Goal: Task Accomplishment & Management: Manage account settings

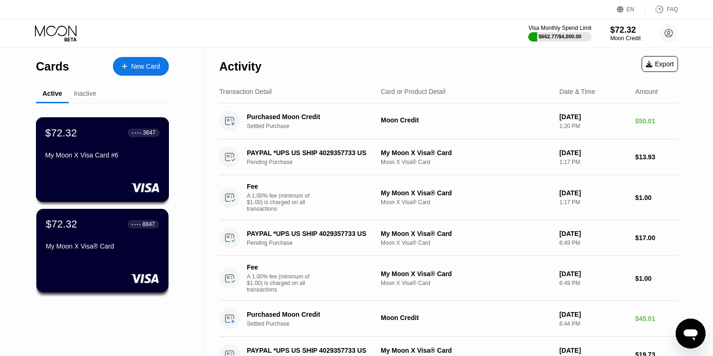
click at [126, 164] on div "$72.32 ● ● ● ● 3647 My Moon X Visa Card #6" at bounding box center [102, 159] width 133 height 84
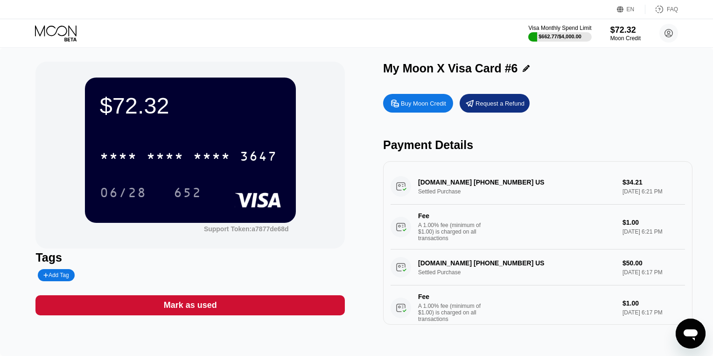
click at [523, 67] on icon at bounding box center [526, 68] width 7 height 7
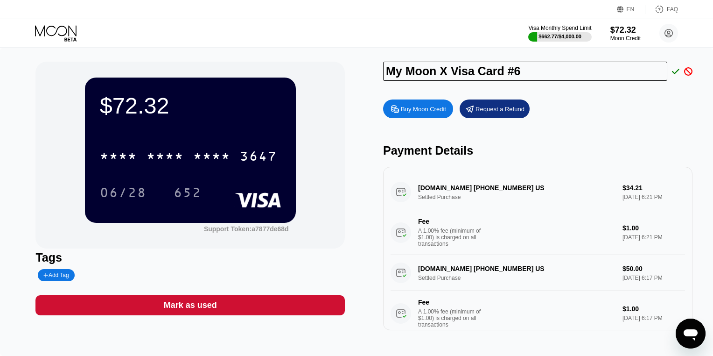
drag, startPoint x: 526, startPoint y: 70, endPoint x: 372, endPoint y: 64, distance: 154.6
click at [372, 64] on div "$72.32 * * * * * * * * * * * * 3647 06/28 652 Support Token: a7877de68d Tags Ad…" at bounding box center [356, 196] width 642 height 268
paste input "codey rhude"
click at [380, 71] on div "$72.32 * * * * * * * * * * * * 3647 06/28 652 Support Token: a7877de68d Tags Ad…" at bounding box center [356, 196] width 642 height 268
drag, startPoint x: 426, startPoint y: 71, endPoint x: 417, endPoint y: 71, distance: 9.3
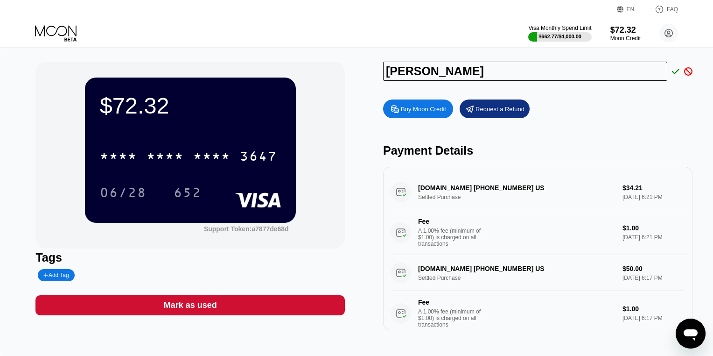
click at [417, 71] on input "Codey rhude" at bounding box center [525, 71] width 284 height 19
click at [427, 72] on input "Codey rhude" at bounding box center [525, 71] width 284 height 19
type input "[PERSON_NAME]"
click at [675, 71] on icon at bounding box center [675, 71] width 7 height 8
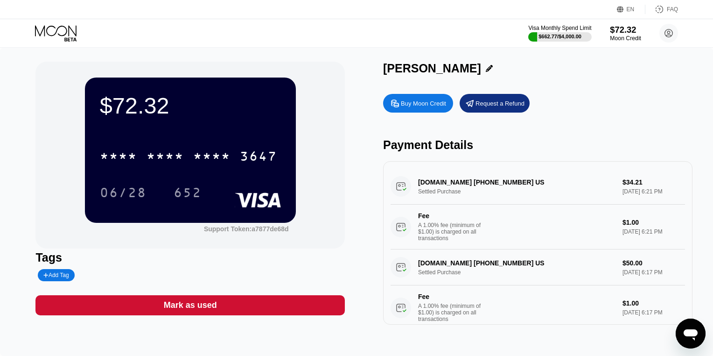
click at [626, 37] on div "Moon Credit" at bounding box center [625, 38] width 31 height 7
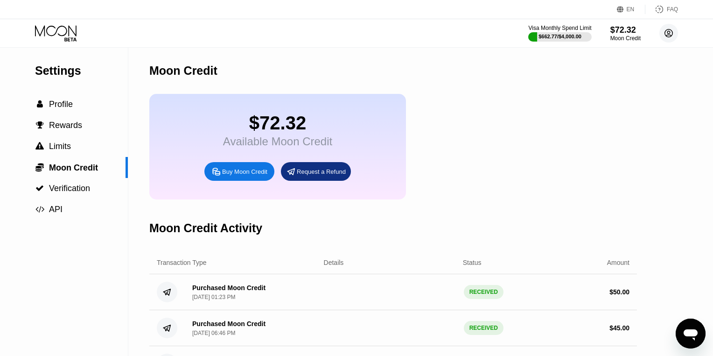
click at [674, 31] on circle at bounding box center [668, 33] width 19 height 19
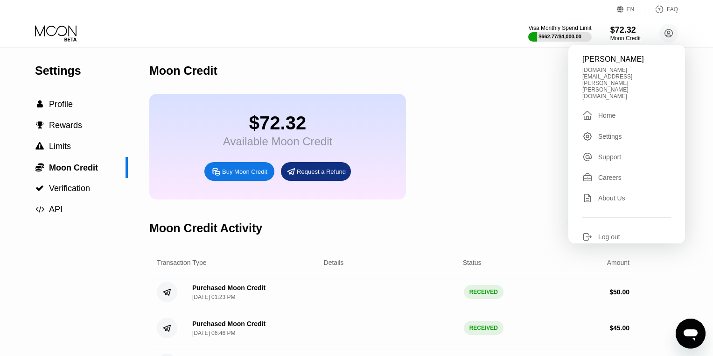
click at [615, 112] on div "Home" at bounding box center [606, 115] width 17 height 7
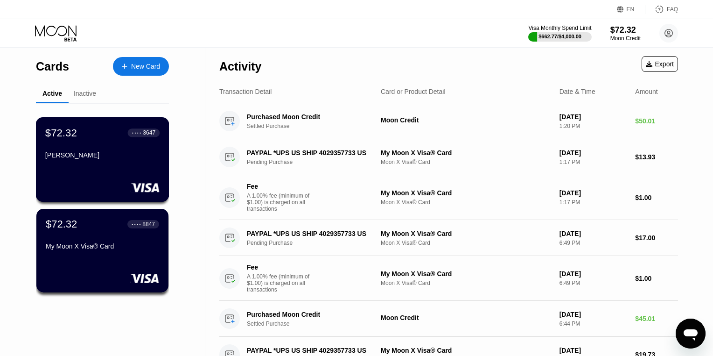
click at [136, 149] on div "$72.32 ● ● ● ● 3647 [PERSON_NAME][GEOGRAPHIC_DATA]" at bounding box center [102, 144] width 114 height 36
click at [138, 256] on div "$72.32 ● ● ● ● 8847 My Moon X Visa® Card" at bounding box center [102, 250] width 133 height 84
click at [136, 154] on div "[PERSON_NAME]" at bounding box center [102, 154] width 114 height 7
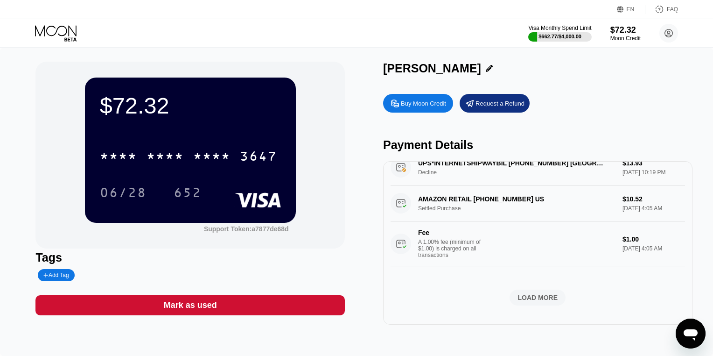
scroll to position [791, 0]
click at [536, 293] on div "LOAD MORE" at bounding box center [538, 297] width 40 height 8
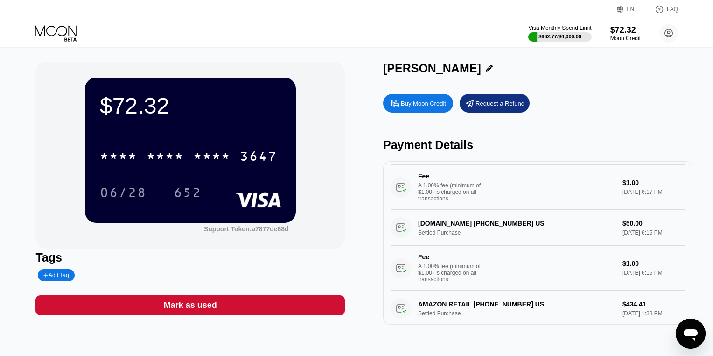
scroll to position [0, 0]
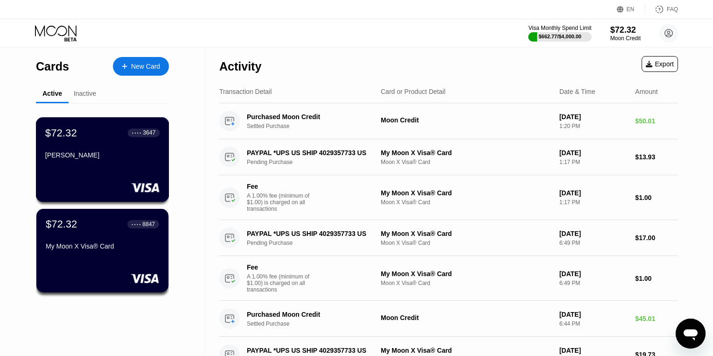
click at [126, 152] on div "[PERSON_NAME]" at bounding box center [102, 154] width 114 height 7
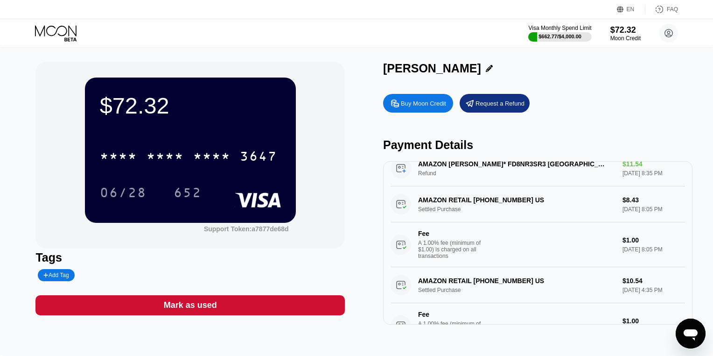
scroll to position [586, 0]
